Goal: Task Accomplishment & Management: Complete application form

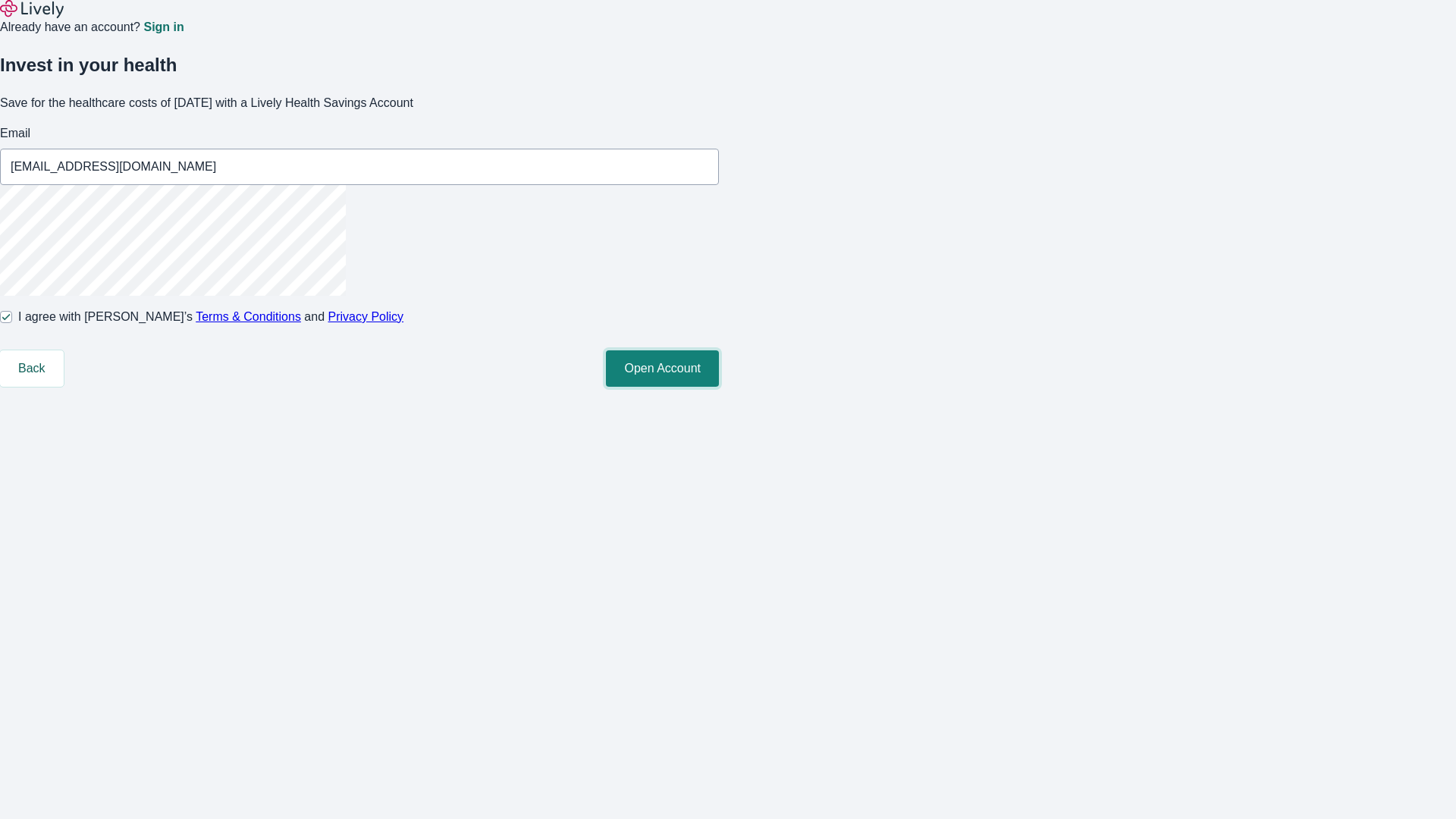
click at [719, 386] on button "Open Account" at bounding box center [662, 368] width 113 height 36
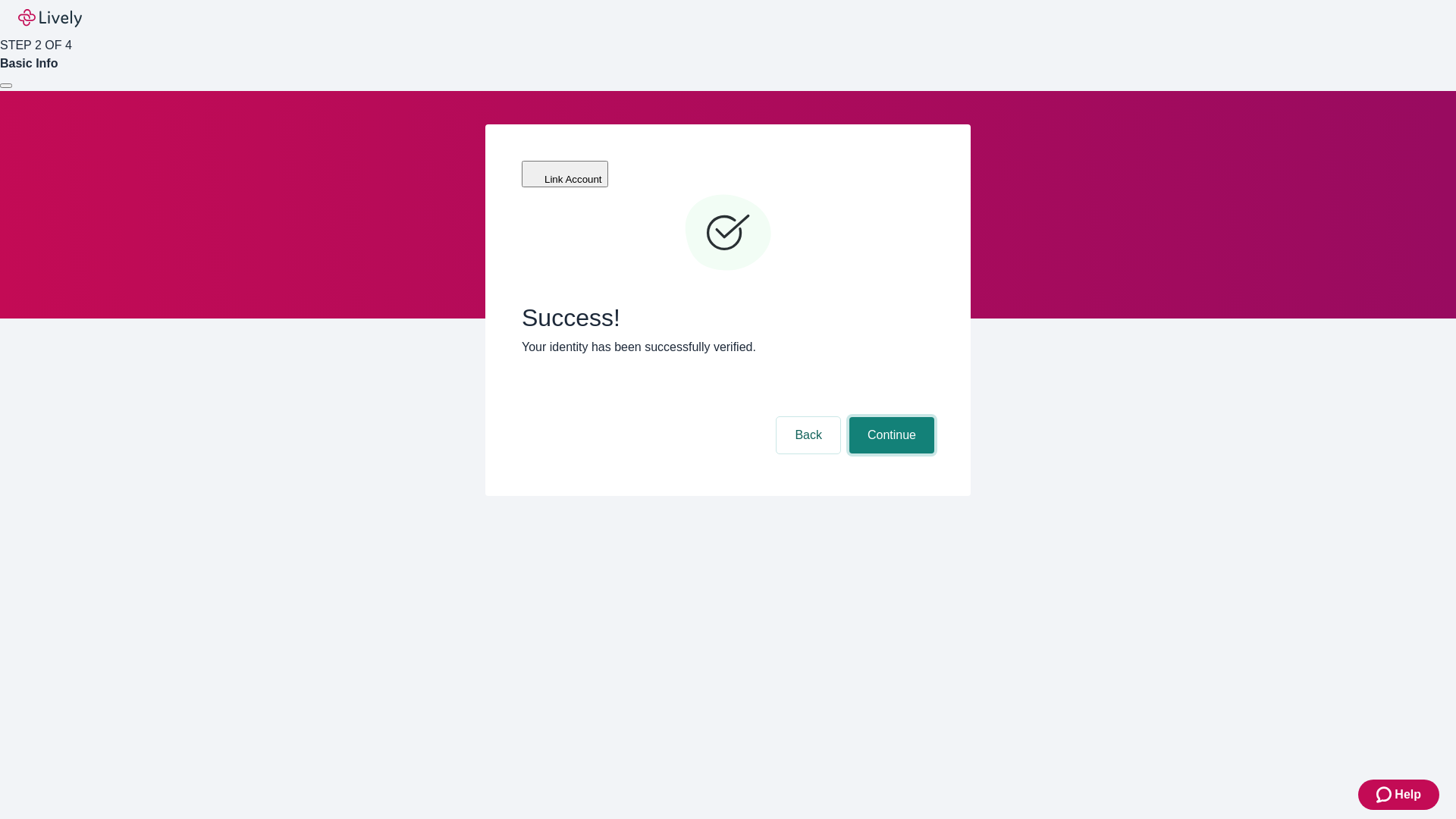
click at [890, 417] on button "Continue" at bounding box center [892, 435] width 85 height 36
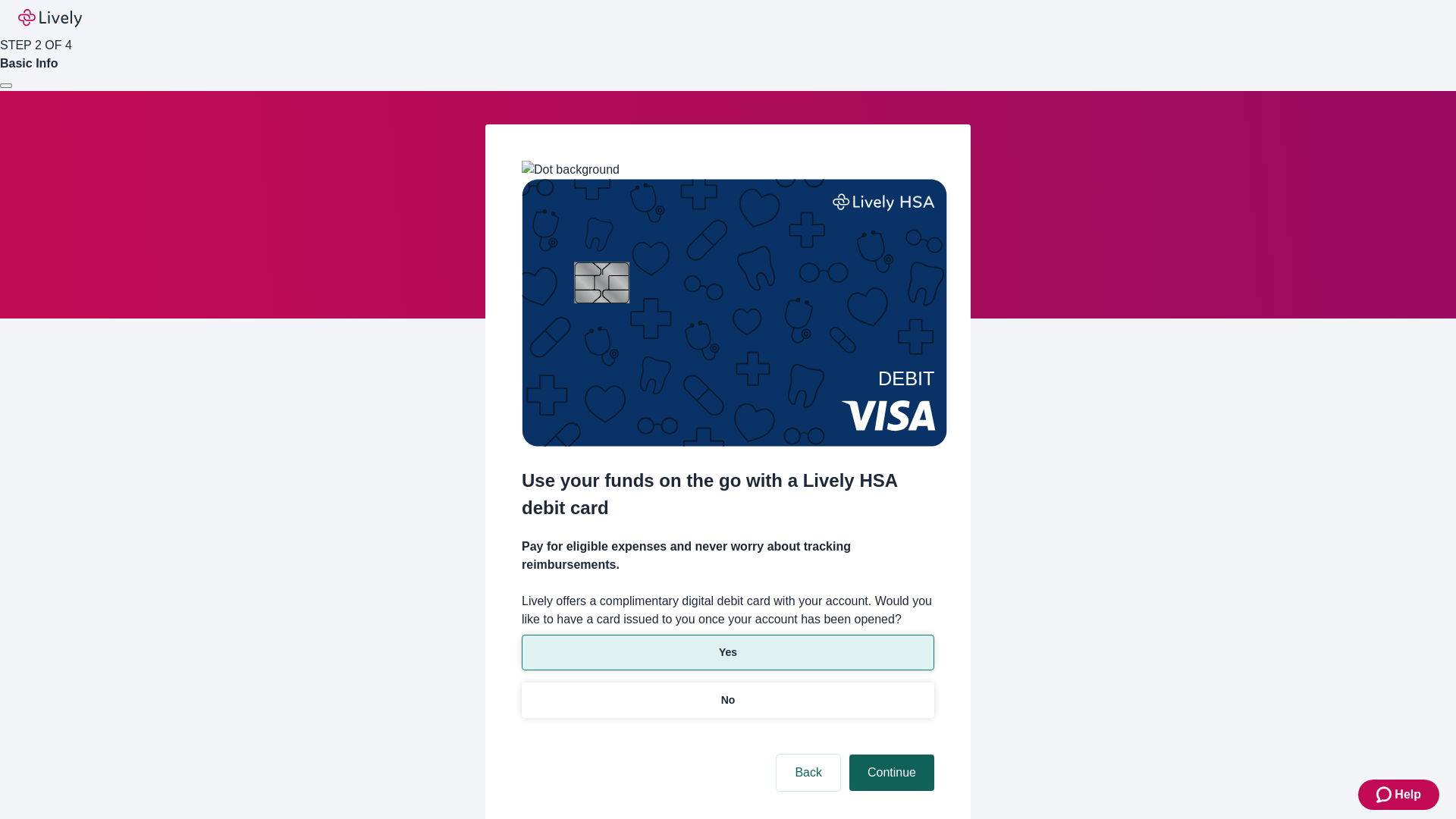
click at [727, 644] on p "Yes" at bounding box center [728, 652] width 18 height 16
click at [890, 754] on button "Continue" at bounding box center [892, 772] width 85 height 36
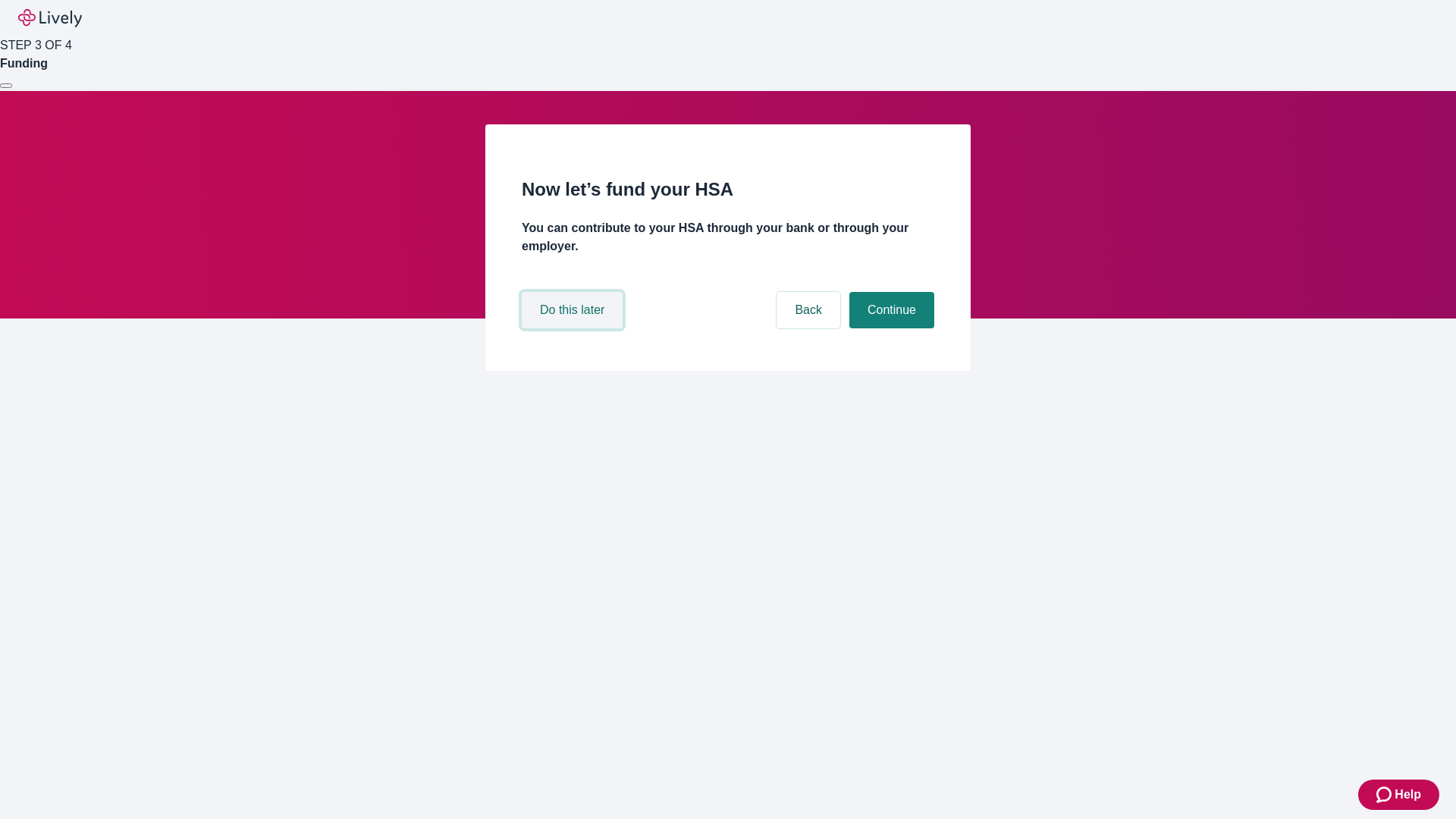
click at [574, 328] on button "Do this later" at bounding box center [573, 310] width 101 height 36
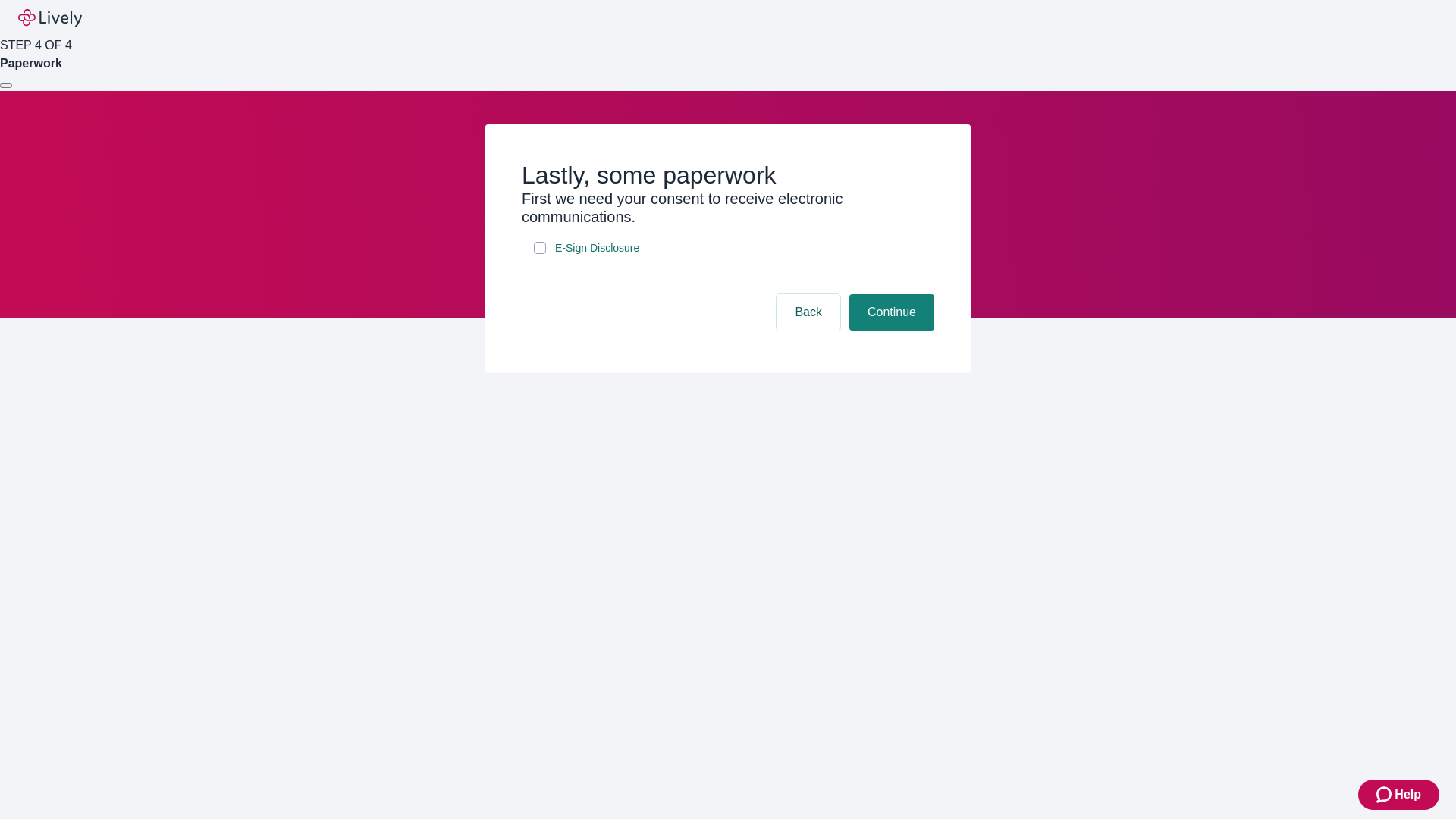
click at [540, 254] on input "E-Sign Disclosure" at bounding box center [539, 248] width 12 height 12
checkbox input "true"
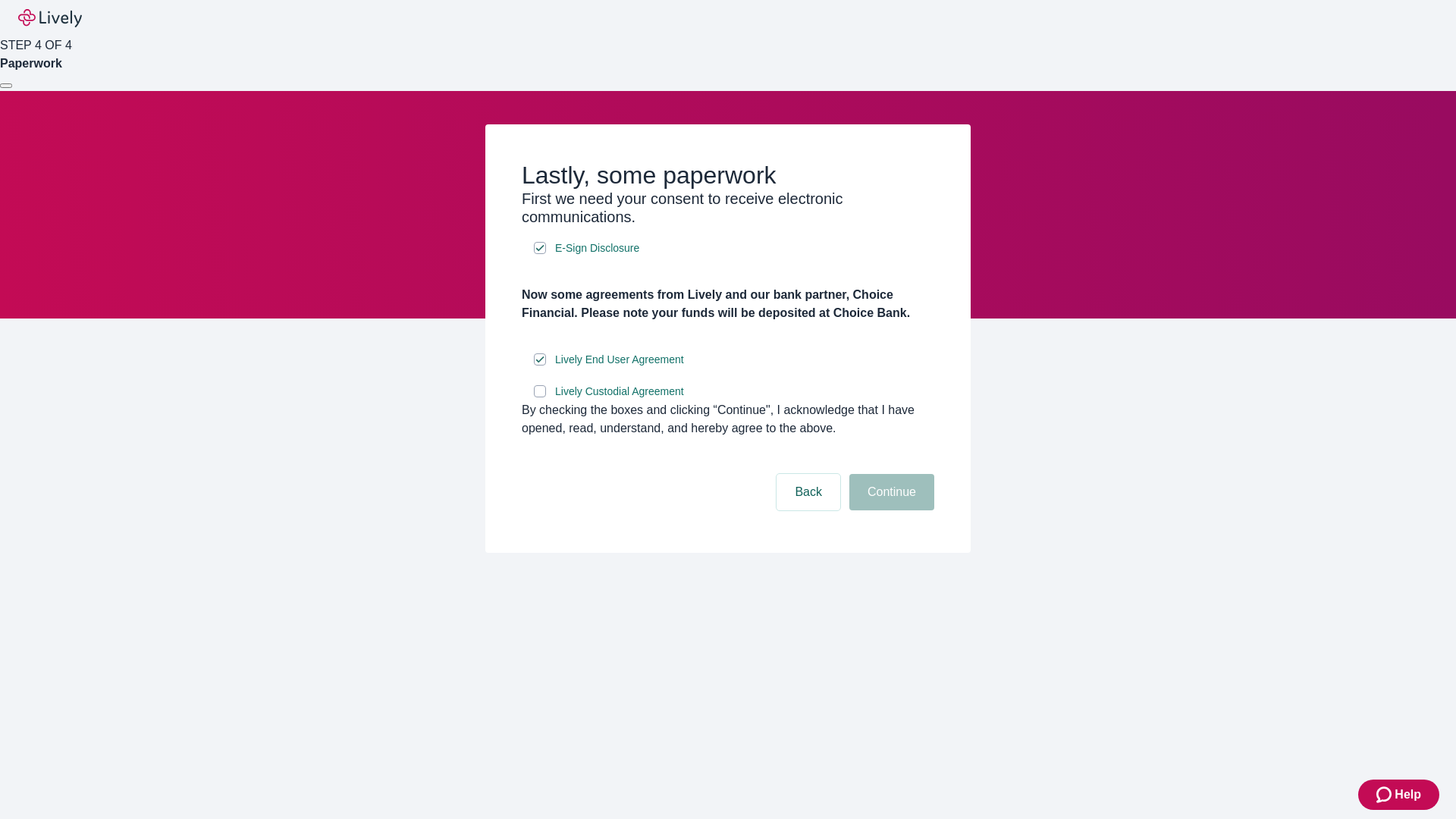
click at [540, 397] on input "Lively Custodial Agreement" at bounding box center [539, 391] width 12 height 12
checkbox input "true"
click at [890, 510] on button "Continue" at bounding box center [892, 492] width 85 height 36
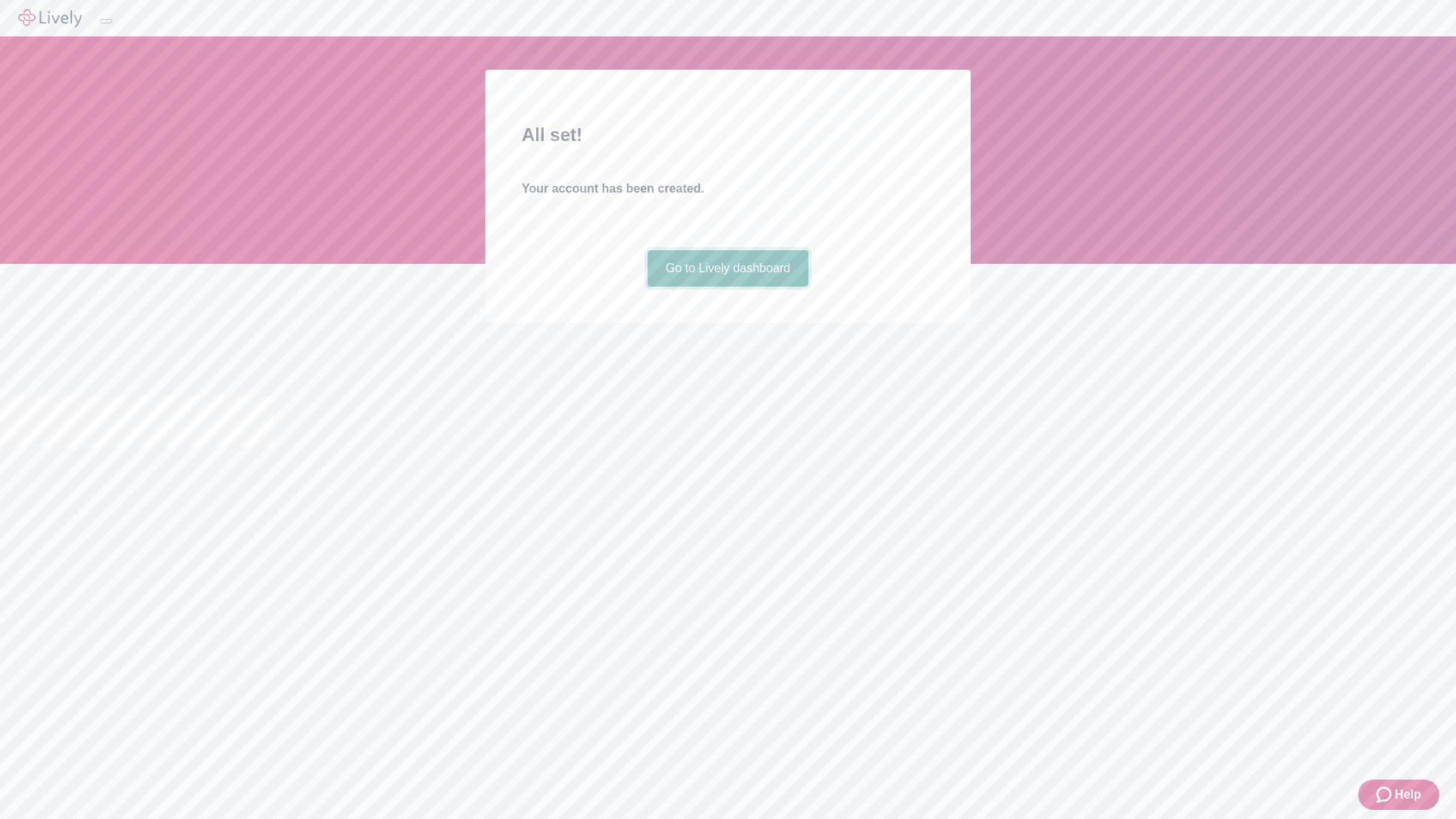
click at [727, 286] on link "Go to Lively dashboard" at bounding box center [728, 268] width 162 height 36
